Goal: Transaction & Acquisition: Purchase product/service

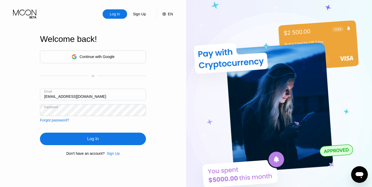
click at [58, 139] on div "Log In" at bounding box center [93, 139] width 106 height 13
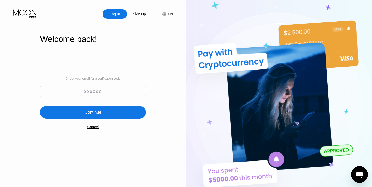
click at [105, 93] on input at bounding box center [93, 92] width 106 height 12
paste input "532633"
type input "532633"
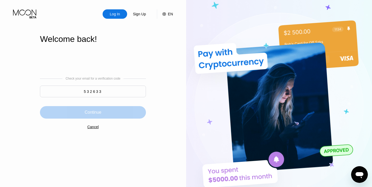
click at [99, 113] on div "Continue" at bounding box center [92, 112] width 17 height 5
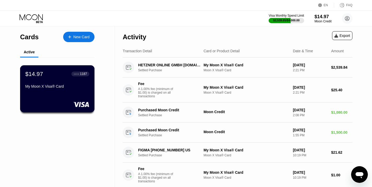
click at [56, 104] on div at bounding box center [57, 104] width 64 height 5
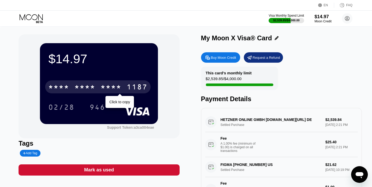
click at [96, 85] on div "* * * * * * * * * * * * 1187" at bounding box center [97, 87] width 105 height 13
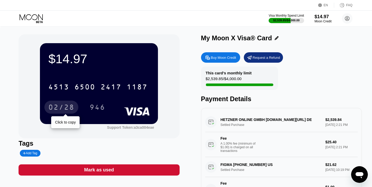
click at [61, 107] on div "02/28" at bounding box center [61, 108] width 26 height 8
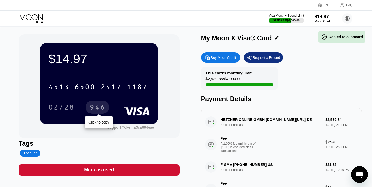
click at [93, 108] on div "946" at bounding box center [97, 108] width 16 height 8
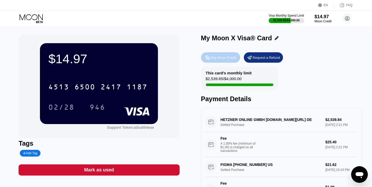
click at [220, 58] on div "Buy Moon Credit" at bounding box center [223, 58] width 25 height 4
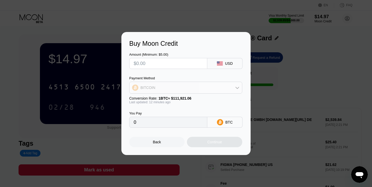
click at [198, 89] on div "BITCOIN" at bounding box center [185, 88] width 112 height 10
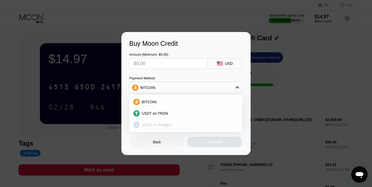
click at [170, 125] on span "USDC on Polygon" at bounding box center [157, 125] width 30 height 4
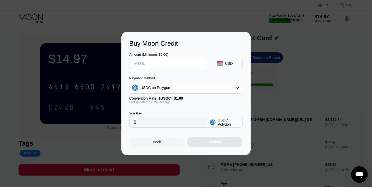
click at [150, 65] on input "text" at bounding box center [167, 63] width 69 height 10
type input "$5"
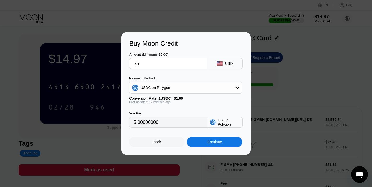
type input "5.00000000"
type input "$52"
type input "52.00000000"
click at [151, 64] on input "$52" at bounding box center [167, 63] width 69 height 10
type input "$5"
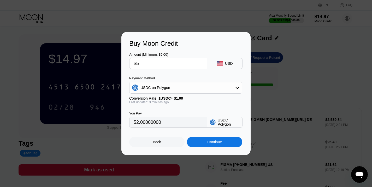
type input "5.00000000"
type input "$52"
type input "52.00000000"
click at [210, 144] on div "Continue" at bounding box center [214, 142] width 15 height 4
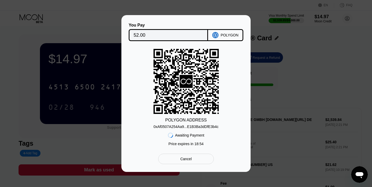
click at [175, 128] on div "0xAf0507A254Aa9...E1B3Ba3dDfE3b4c" at bounding box center [185, 127] width 65 height 4
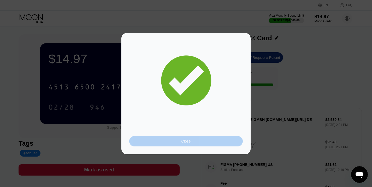
click at [231, 140] on div "Close" at bounding box center [185, 141] width 113 height 10
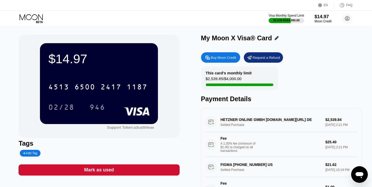
click at [275, 24] on div "Visa Monthly Spend Limit $2,539.85 / $4,000.00 $14.97 Moon Credit team.curio@ya…" at bounding box center [186, 19] width 372 height 16
click at [275, 21] on div "$2,539.85 / $4,000.00" at bounding box center [286, 20] width 26 height 3
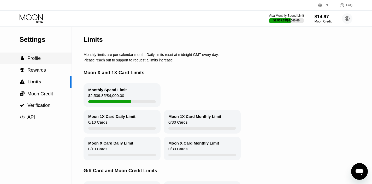
click at [34, 61] on div " Profile" at bounding box center [35, 58] width 71 height 12
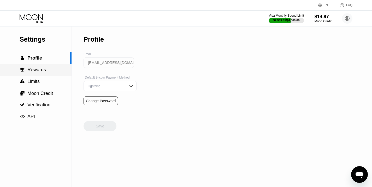
click at [38, 67] on span "Rewards" at bounding box center [36, 69] width 19 height 5
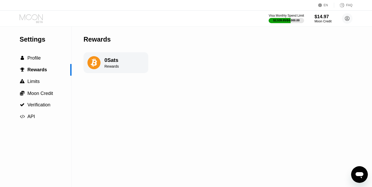
click at [37, 16] on icon at bounding box center [32, 18] width 24 height 9
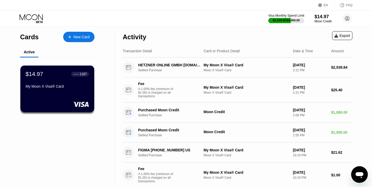
click at [291, 19] on div "$2,539.85 / $4,000.00" at bounding box center [286, 20] width 27 height 3
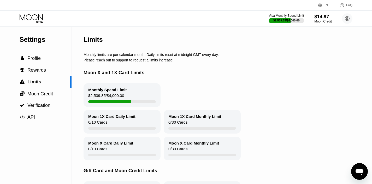
click at [324, 16] on div "$14.97" at bounding box center [322, 16] width 17 height 5
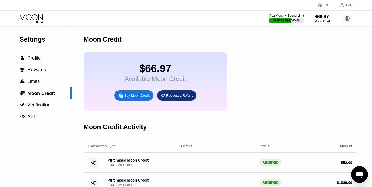
click at [33, 20] on icon at bounding box center [32, 18] width 24 height 9
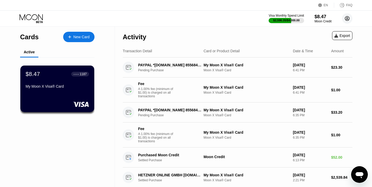
click at [348, 20] on icon at bounding box center [347, 18] width 10 height 10
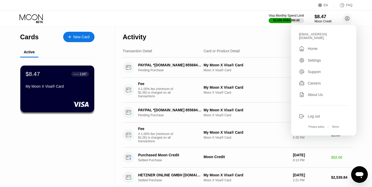
click at [313, 115] on div "Log out" at bounding box center [324, 117] width 50 height 6
